Goal: Task Accomplishment & Management: Manage account settings

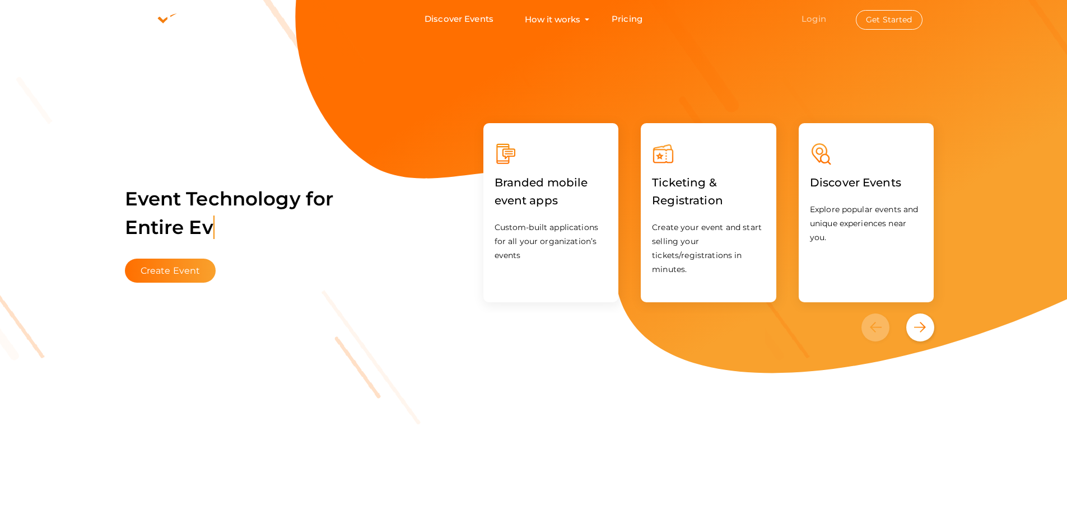
click at [818, 17] on link "Login" at bounding box center [813, 18] width 25 height 11
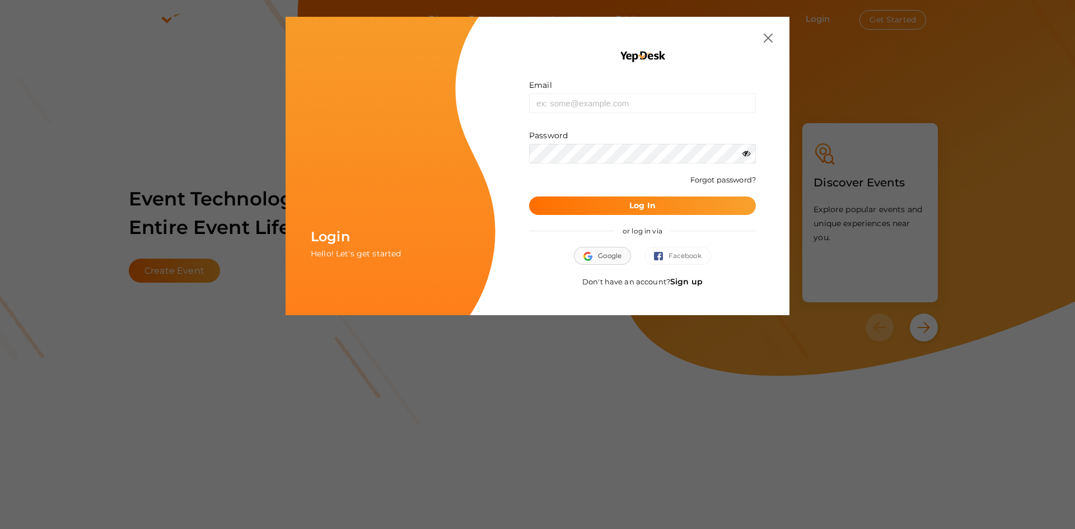
click at [615, 262] on button "Google" at bounding box center [602, 256] width 57 height 18
click at [595, 255] on img "button" at bounding box center [591, 256] width 15 height 9
click at [596, 253] on span "Google" at bounding box center [603, 255] width 38 height 11
click at [679, 283] on link "Sign up" at bounding box center [686, 282] width 32 height 10
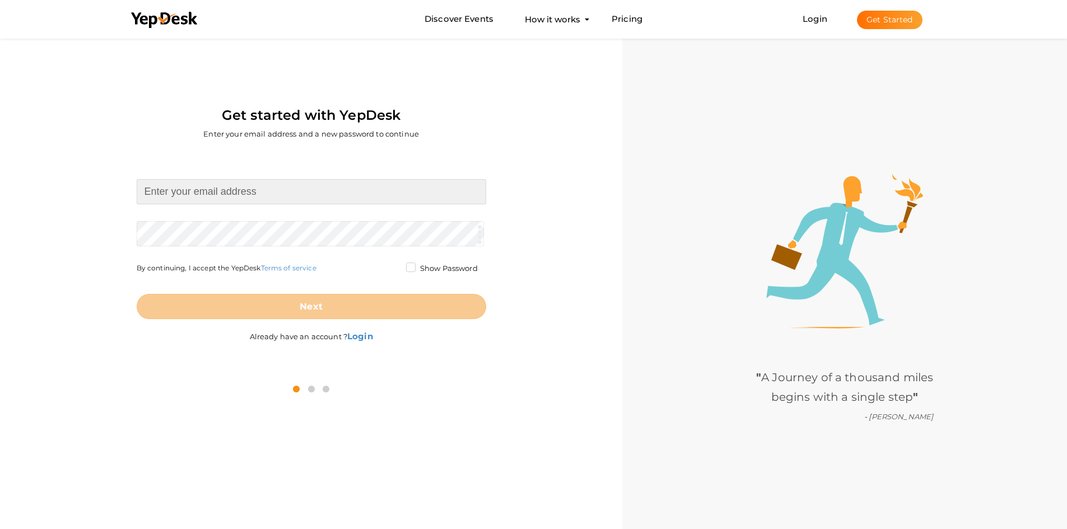
click at [254, 199] on input at bounding box center [311, 191] width 349 height 25
type input "[PERSON_NAME][EMAIL_ADDRESS][DOMAIN_NAME]"
click at [207, 231] on form "abhinav.n.a66@gmail.com Required. Invalid email. Checking You already have a Ye…" at bounding box center [311, 249] width 349 height 140
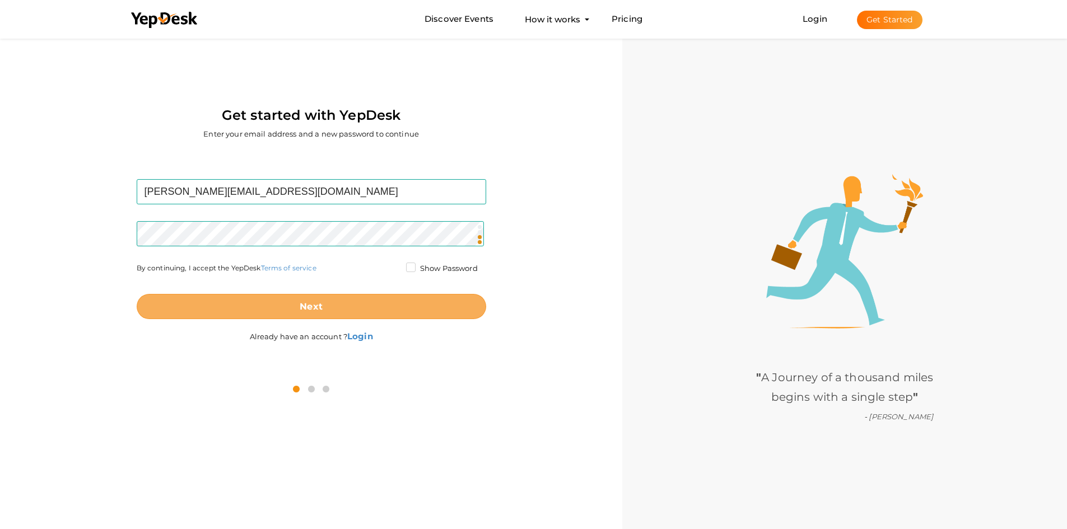
click at [294, 300] on button "Next" at bounding box center [311, 306] width 349 height 25
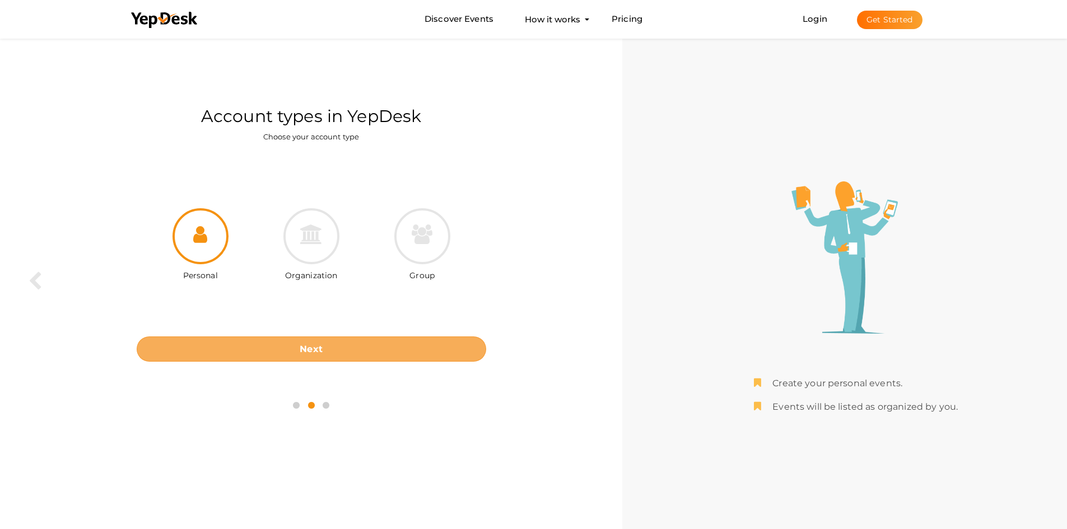
click at [335, 346] on button "Next" at bounding box center [311, 349] width 349 height 25
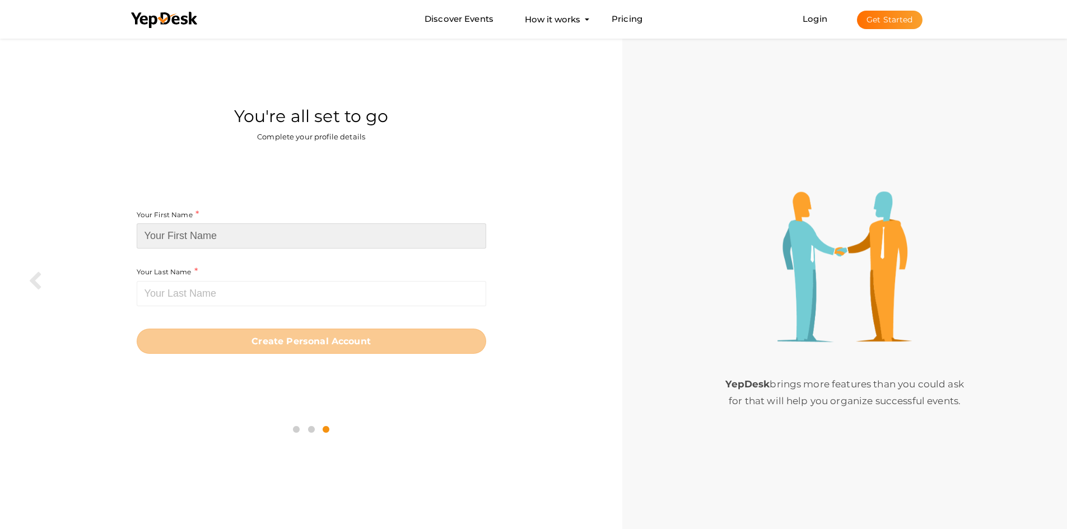
click at [246, 234] on input at bounding box center [311, 235] width 349 height 25
type input "[PERSON_NAME] n a"
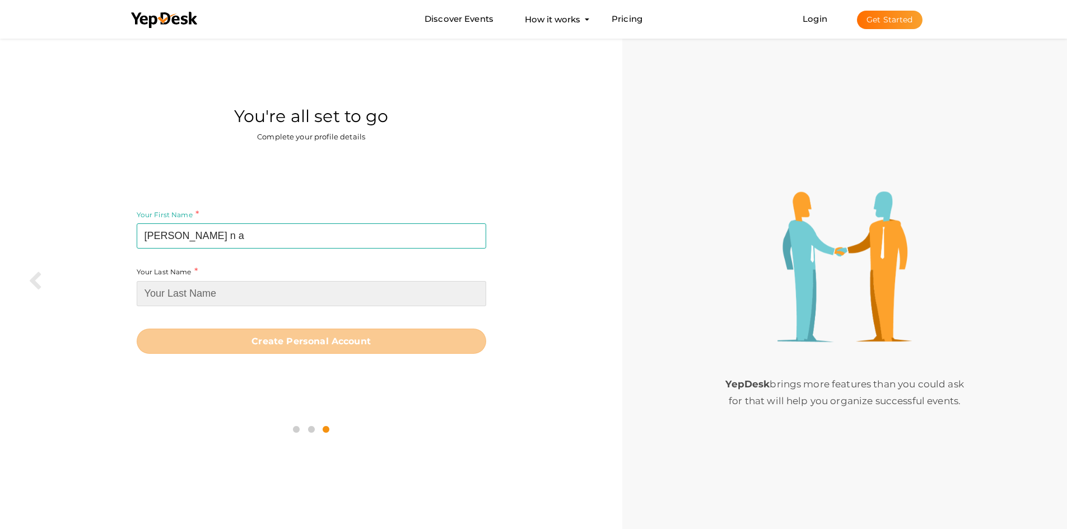
click at [226, 288] on input at bounding box center [311, 293] width 349 height 25
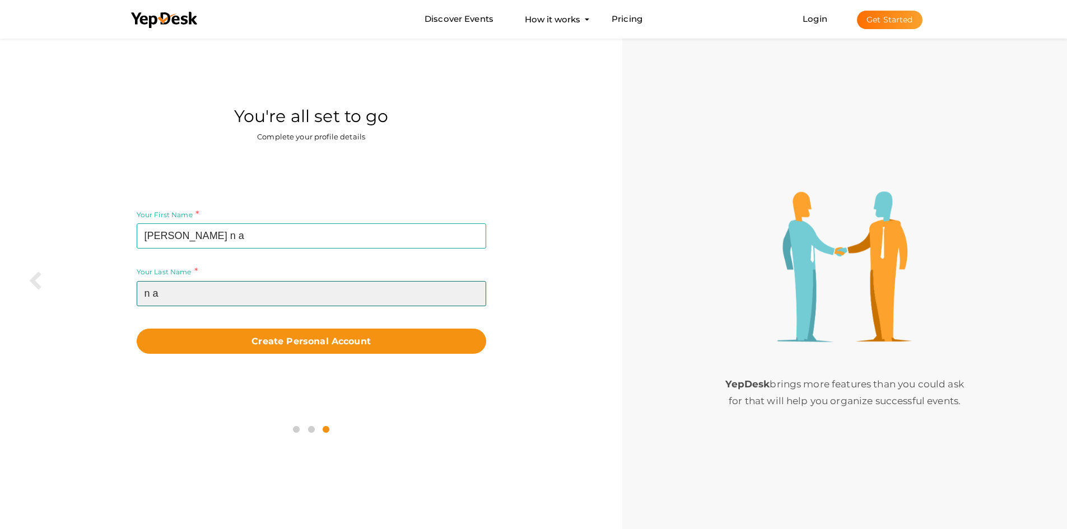
type input "n a"
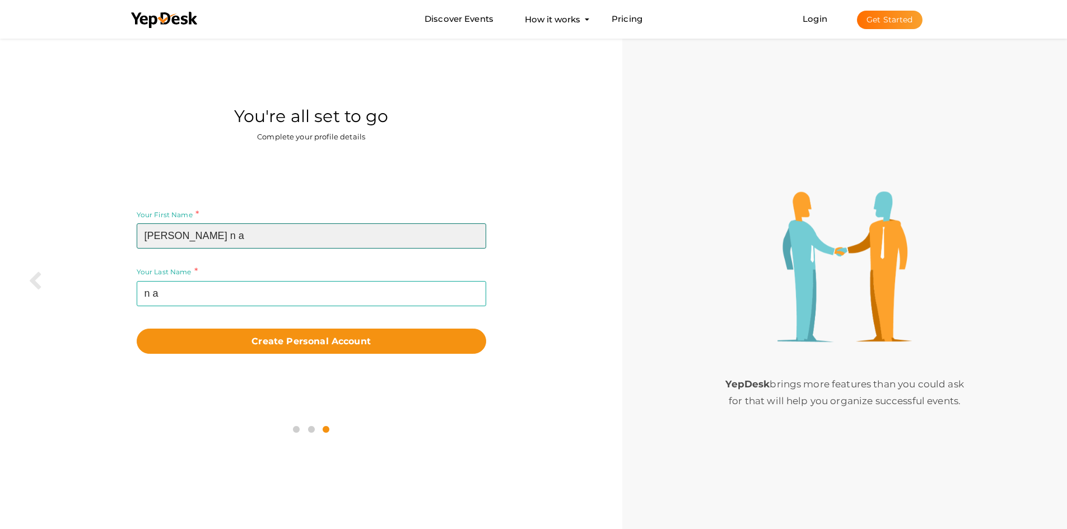
click at [206, 234] on input "[PERSON_NAME] n a" at bounding box center [311, 235] width 349 height 25
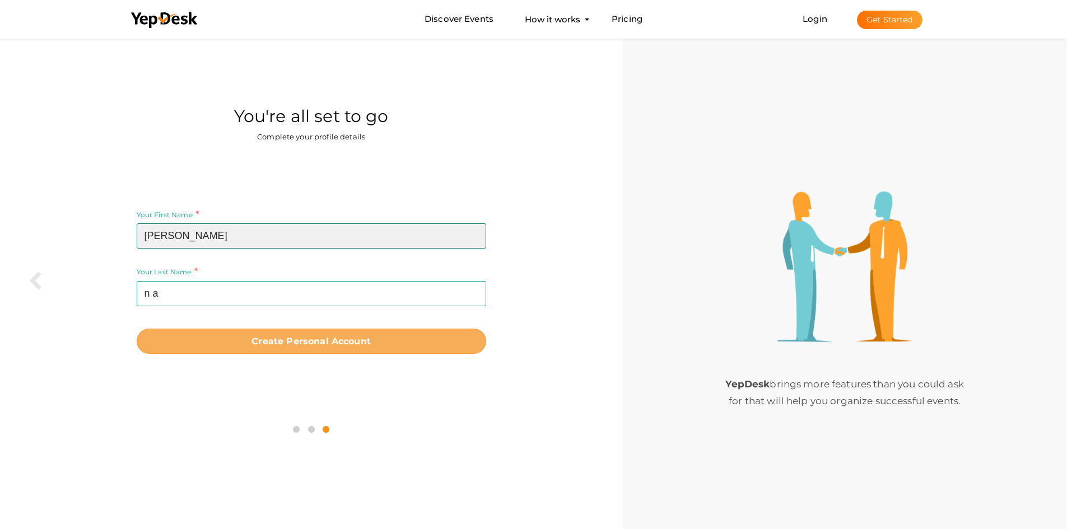
type input "abhinav"
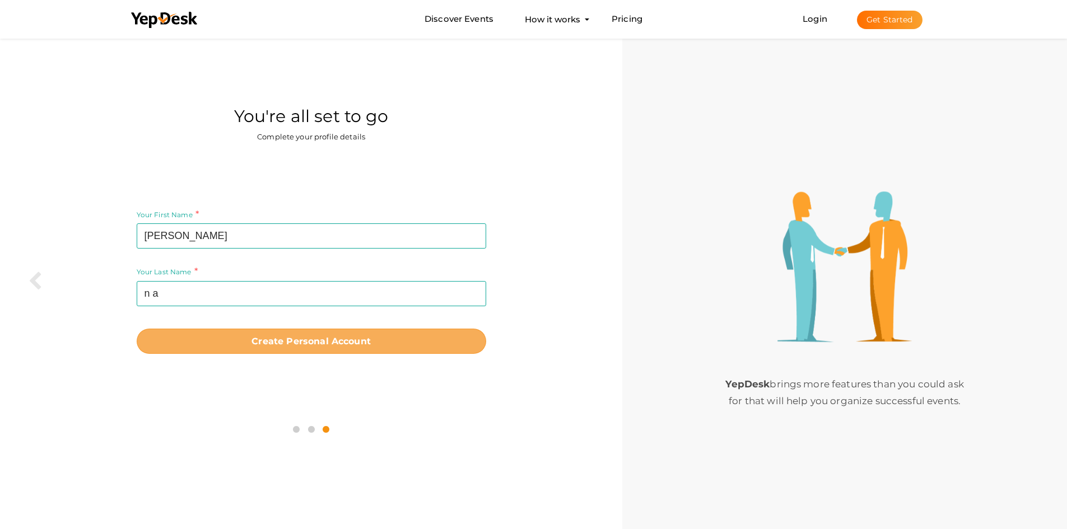
click at [316, 339] on b "Create Personal Account" at bounding box center [310, 341] width 119 height 11
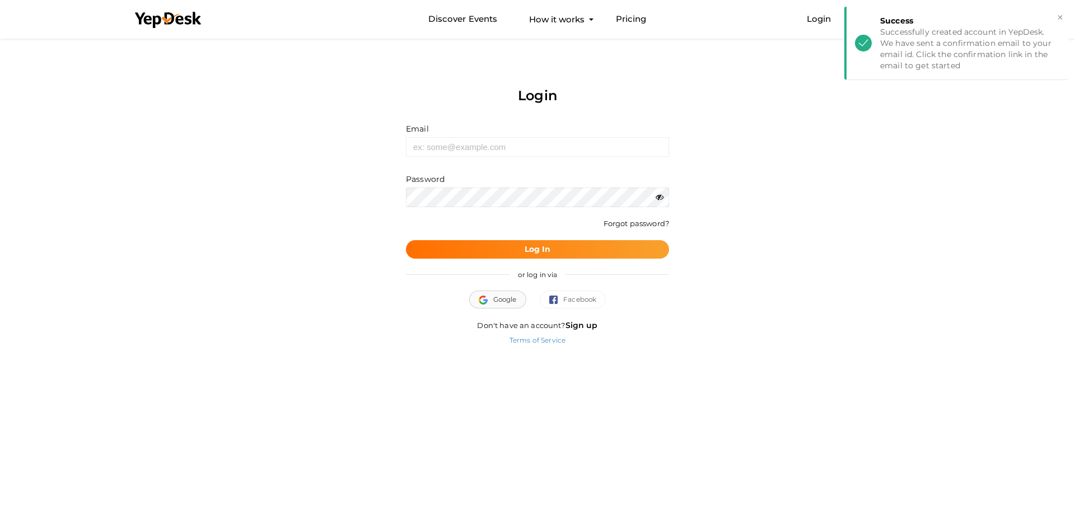
click at [512, 294] on span "Google" at bounding box center [498, 299] width 38 height 11
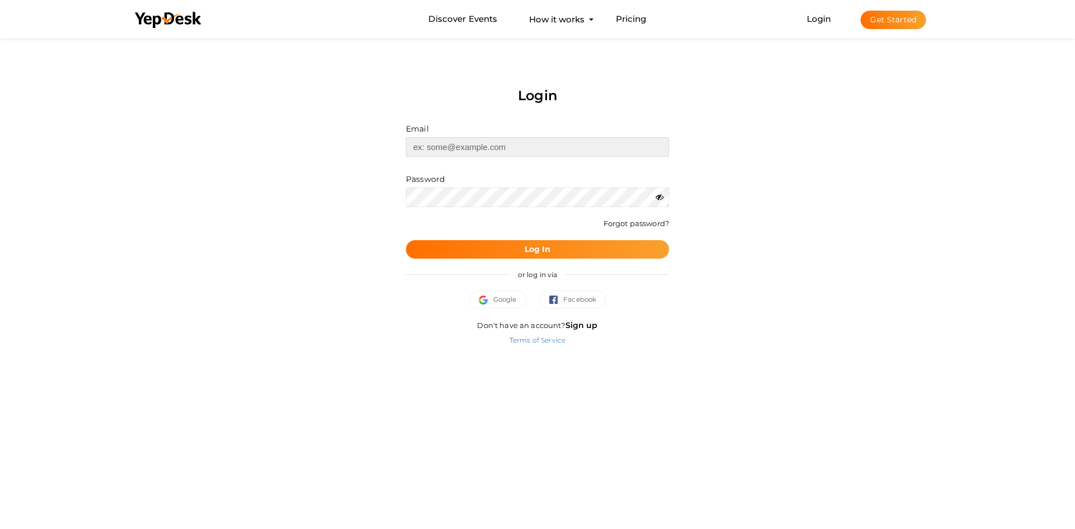
click at [478, 152] on input "text" at bounding box center [537, 147] width 263 height 20
type input "[PERSON_NAME][EMAIL_ADDRESS][DOMAIN_NAME]"
click at [495, 245] on button "Log In" at bounding box center [537, 249] width 263 height 18
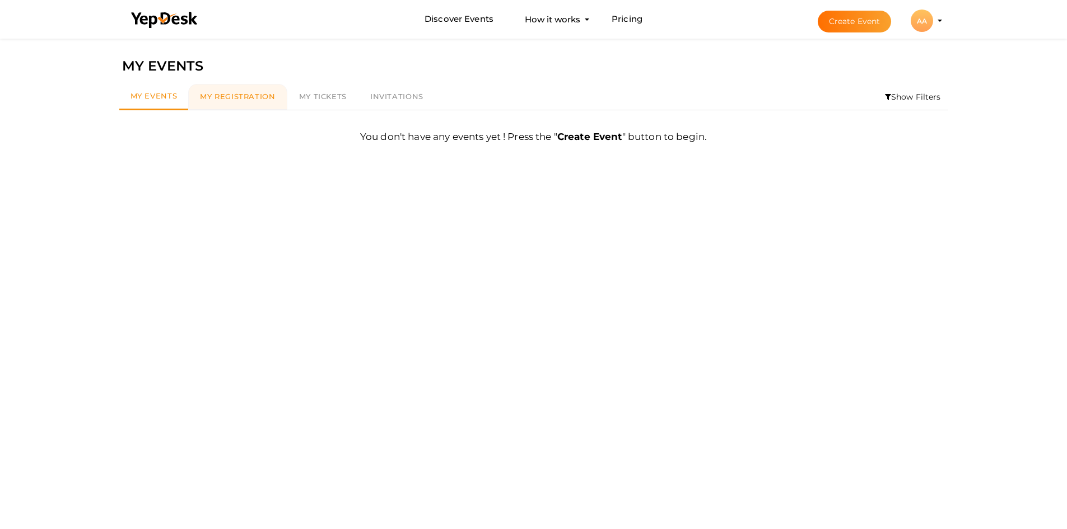
click at [245, 105] on link "My Registration" at bounding box center [237, 97] width 99 height 26
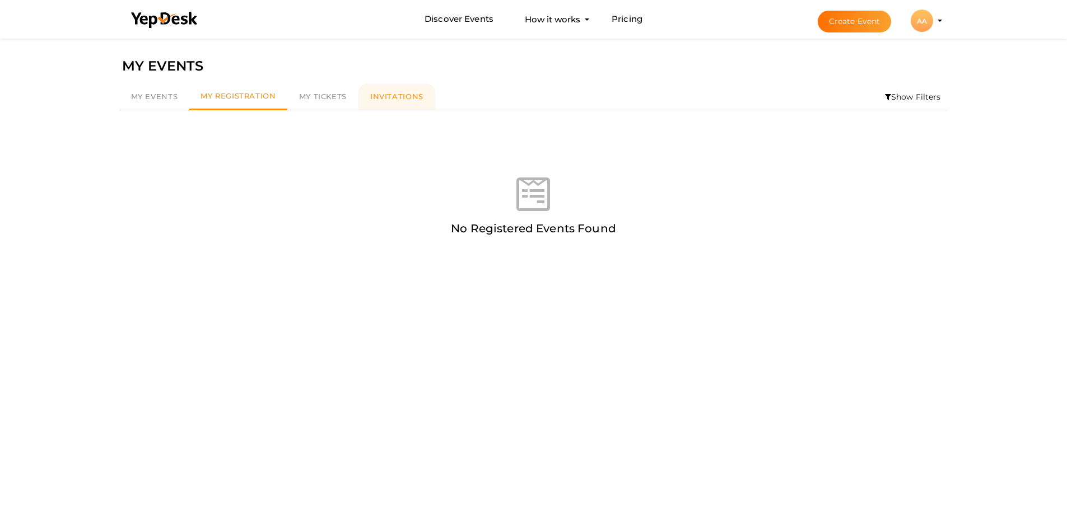
click at [378, 99] on span "Invitations" at bounding box center [396, 96] width 53 height 9
click at [933, 21] on button "AA AA [PERSON_NAME] n a [PERSON_NAME][EMAIL_ADDRESS][DOMAIN_NAME] Personal Prof…" at bounding box center [921, 21] width 29 height 24
click at [924, 16] on div "AA" at bounding box center [922, 21] width 22 height 22
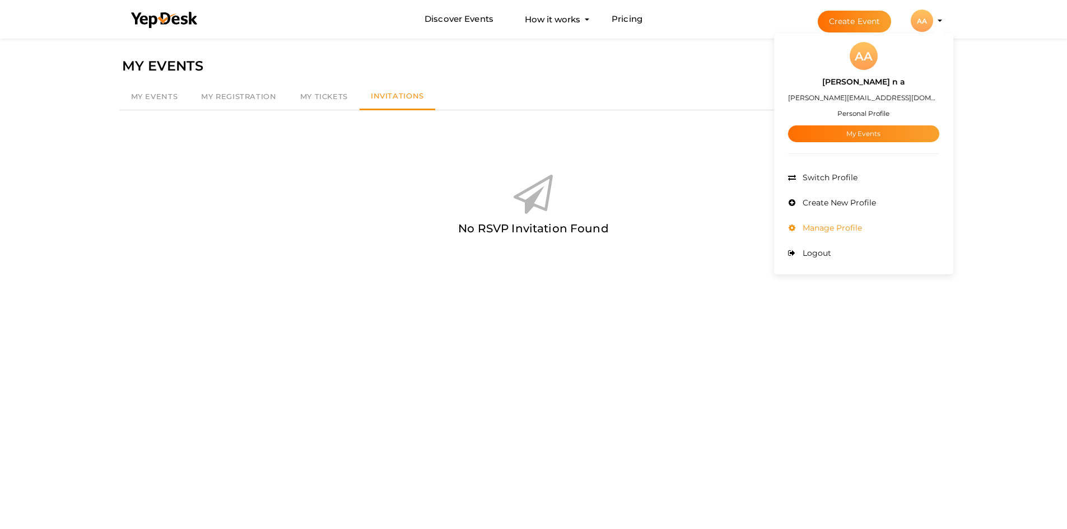
click at [861, 224] on span "Manage Profile" at bounding box center [831, 228] width 62 height 10
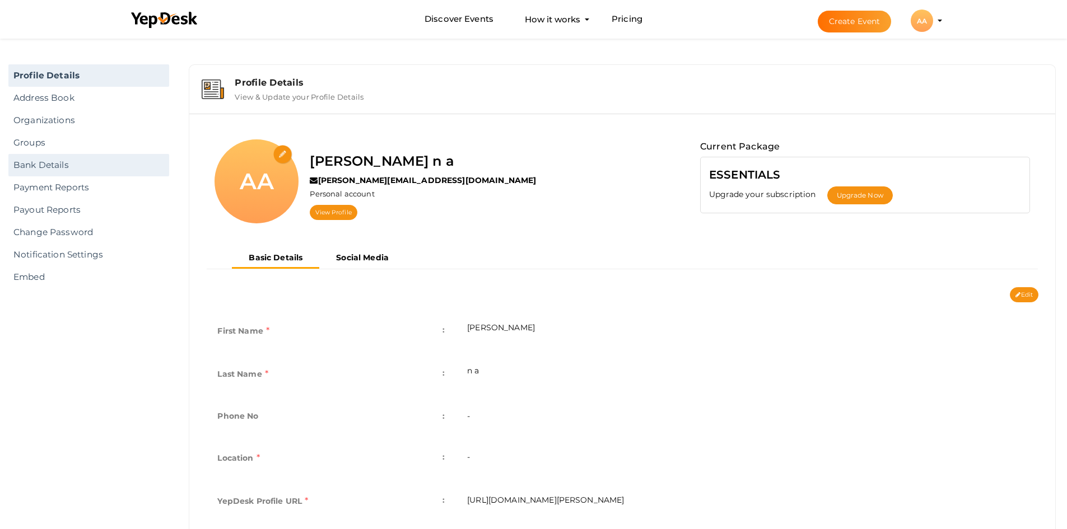
click at [57, 167] on link "Bank Details" at bounding box center [88, 165] width 161 height 22
